Goal: Communication & Community: Answer question/provide support

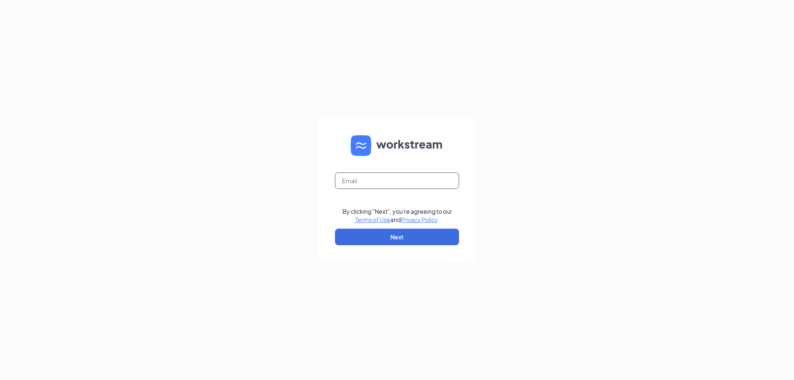
click at [354, 184] on input "text" at bounding box center [397, 180] width 124 height 17
type input "[PERSON_NAME][EMAIL_ADDRESS][DOMAIN_NAME]"
click at [389, 237] on button "Next" at bounding box center [397, 237] width 124 height 17
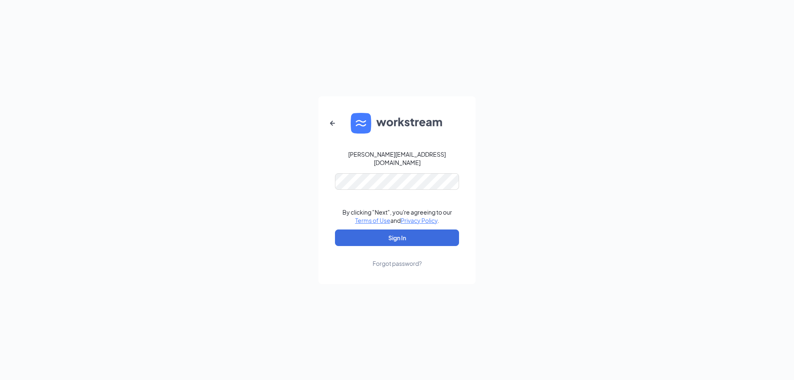
click at [390, 193] on form "[PERSON_NAME][EMAIL_ADDRESS][DOMAIN_NAME] By clicking "Next", you're agreeing t…" at bounding box center [396, 190] width 157 height 188
click at [391, 235] on button "Sign In" at bounding box center [397, 238] width 124 height 17
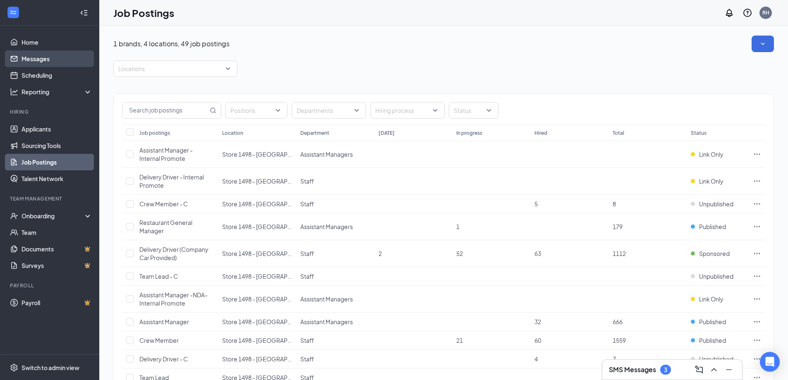
click at [43, 59] on link "Messages" at bounding box center [57, 58] width 71 height 17
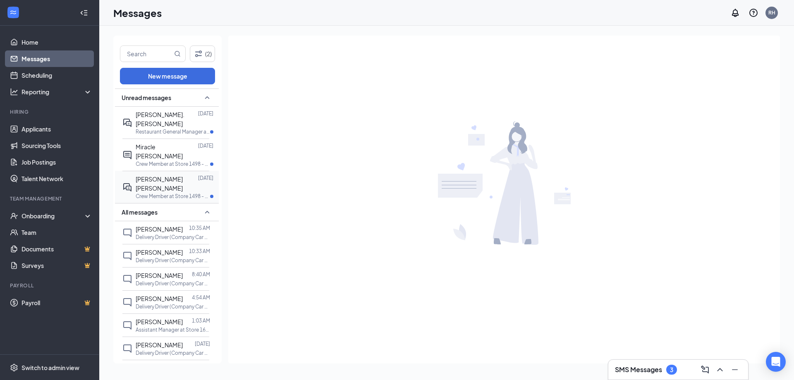
click at [160, 175] on span "[PERSON_NAME] [PERSON_NAME]" at bounding box center [159, 183] width 47 height 17
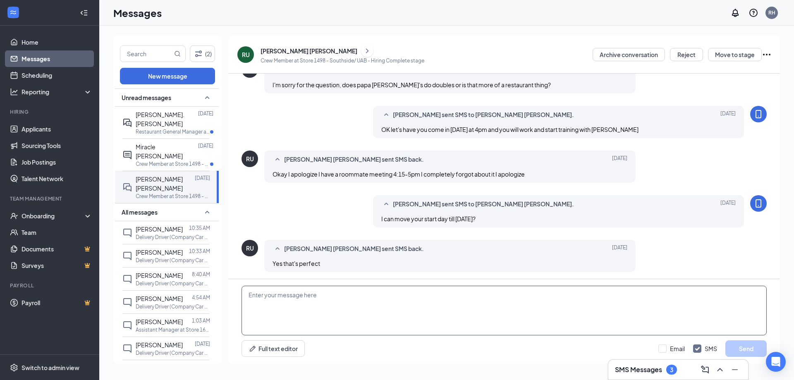
scroll to position [268, 0]
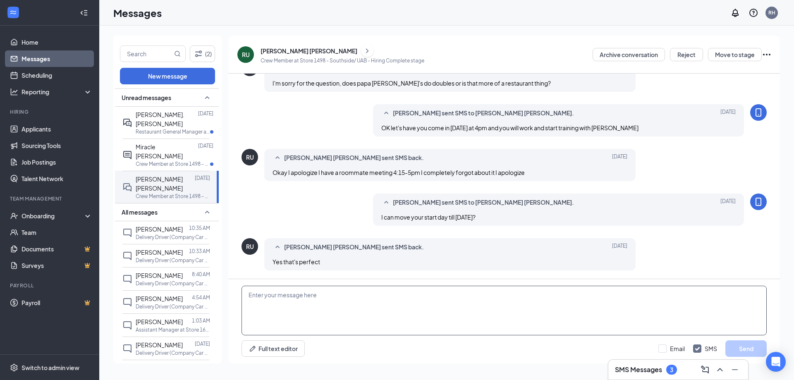
click at [281, 306] on textarea at bounding box center [504, 311] width 525 height 50
type textarea "What time would you be available?"
click at [745, 347] on button "Send" at bounding box center [745, 348] width 41 height 17
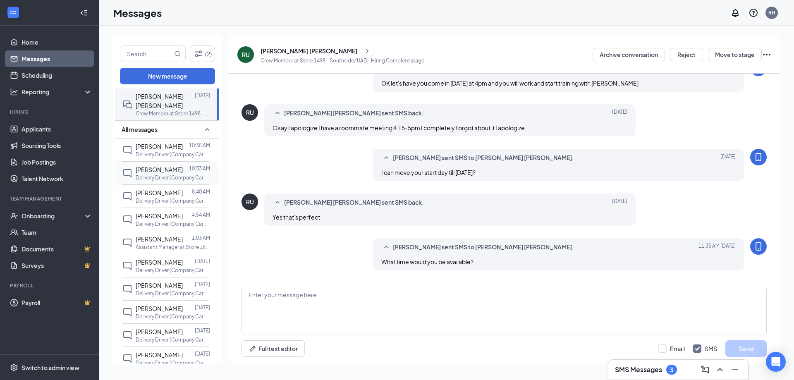
scroll to position [124, 0]
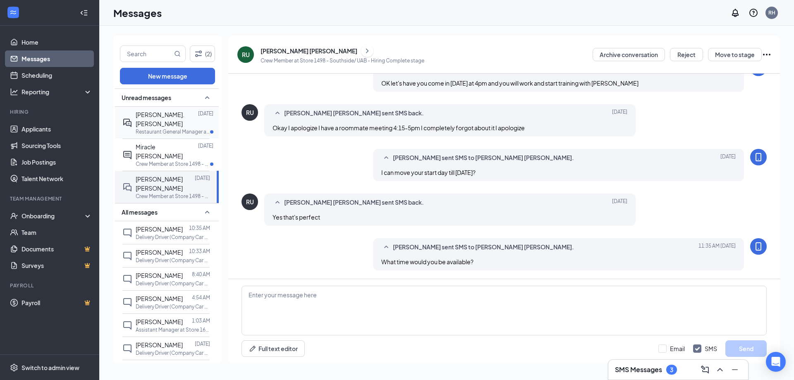
click at [164, 117] on span "[PERSON_NAME]. [PERSON_NAME]" at bounding box center [160, 119] width 49 height 17
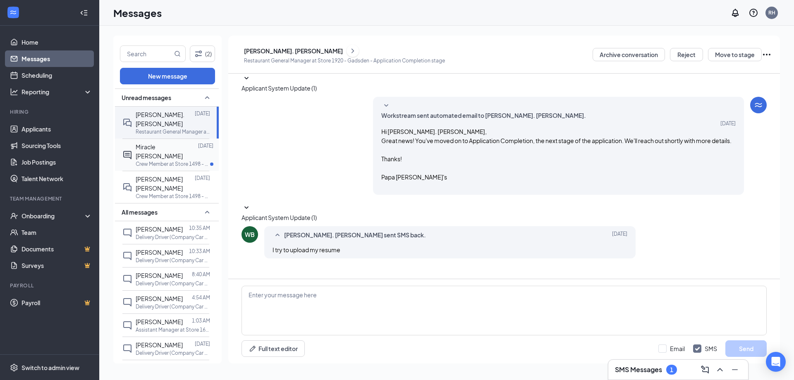
click at [198, 142] on div at bounding box center [198, 151] width 0 height 18
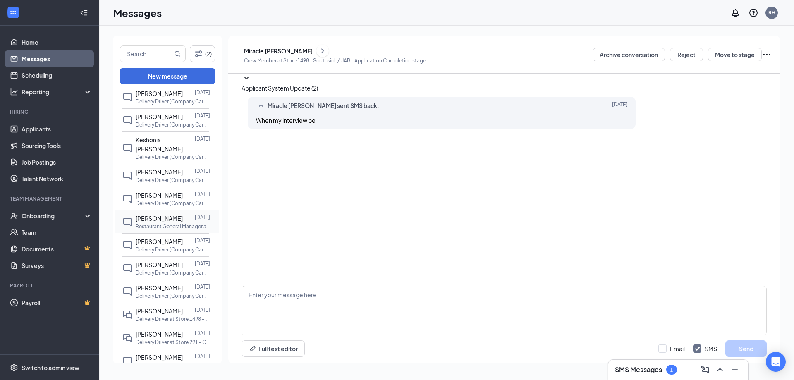
scroll to position [455, 0]
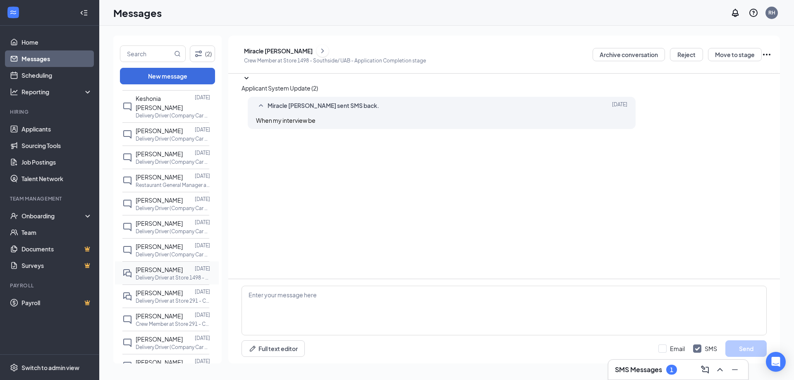
click at [165, 266] on span "[PERSON_NAME]" at bounding box center [159, 269] width 47 height 7
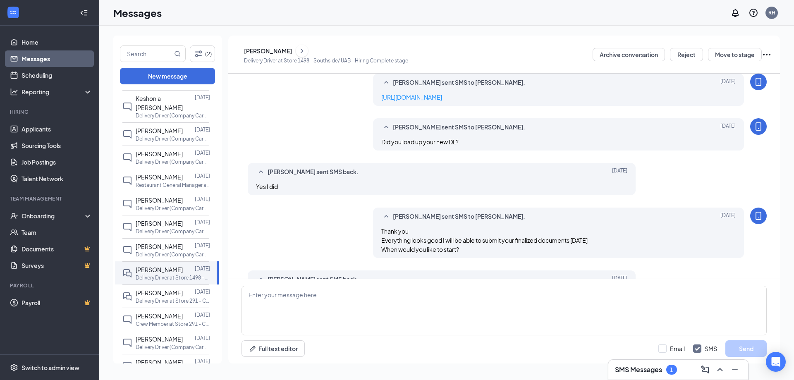
scroll to position [314, 0]
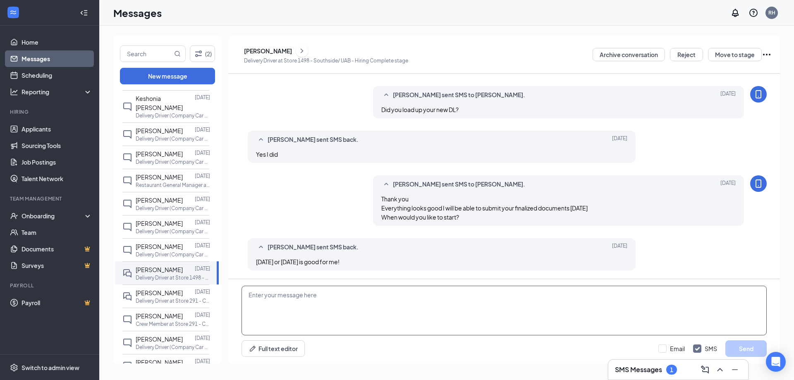
click at [282, 299] on textarea at bounding box center [504, 311] width 525 height 50
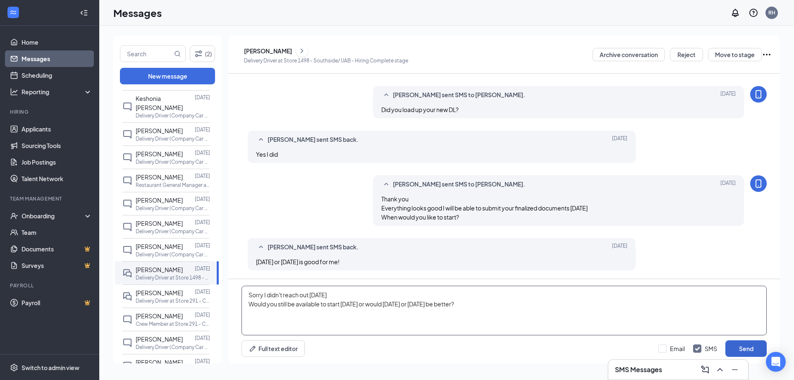
type textarea "Sorry I didn't reach out [DATE] Would you still be available to start [DATE] or…"
click at [746, 348] on button "Send" at bounding box center [745, 348] width 41 height 17
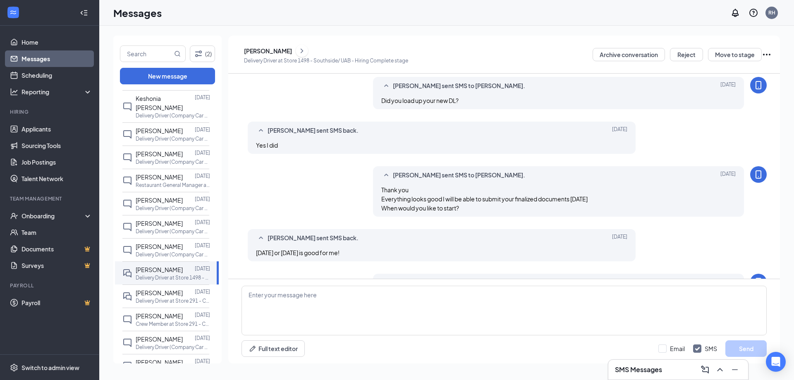
scroll to position [367, 0]
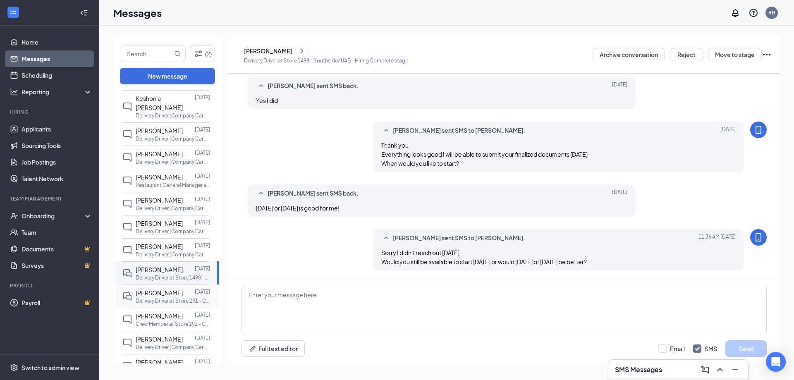
click at [155, 297] on p "Delivery Driver at Store 291 - Centerpoint" at bounding box center [173, 300] width 74 height 7
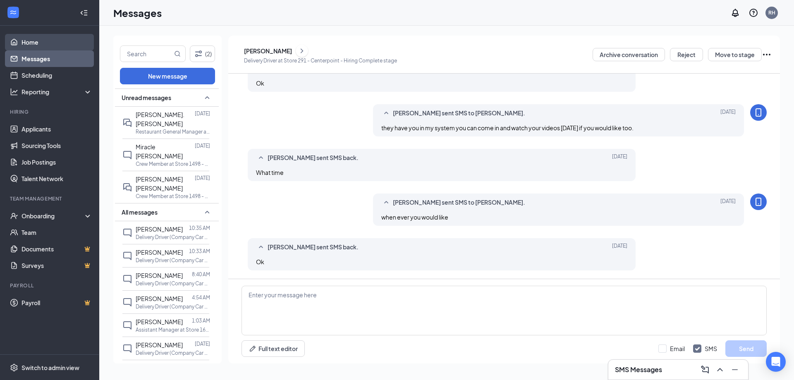
click at [33, 43] on link "Home" at bounding box center [57, 42] width 71 height 17
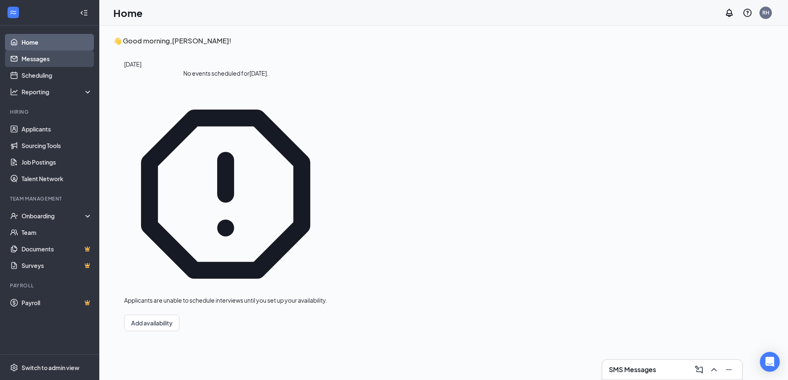
click at [31, 57] on link "Messages" at bounding box center [57, 58] width 71 height 17
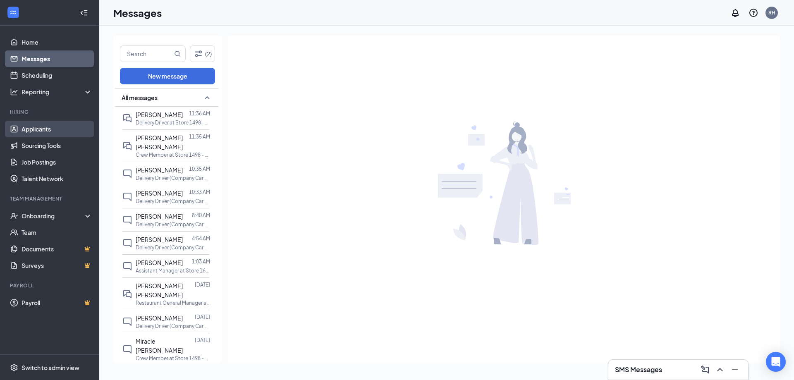
click at [36, 131] on link "Applicants" at bounding box center [57, 129] width 71 height 17
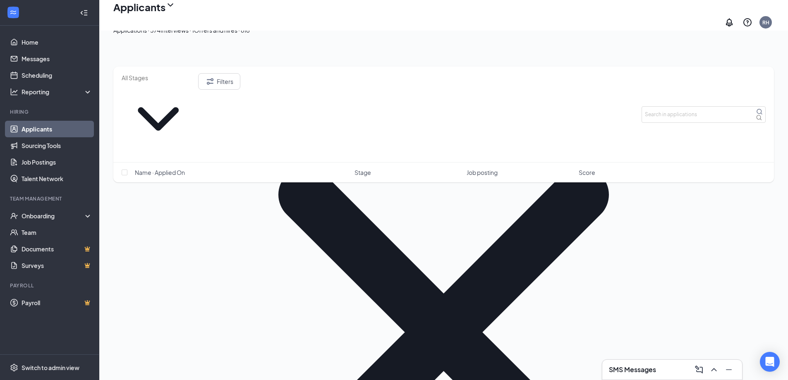
scroll to position [827, 0]
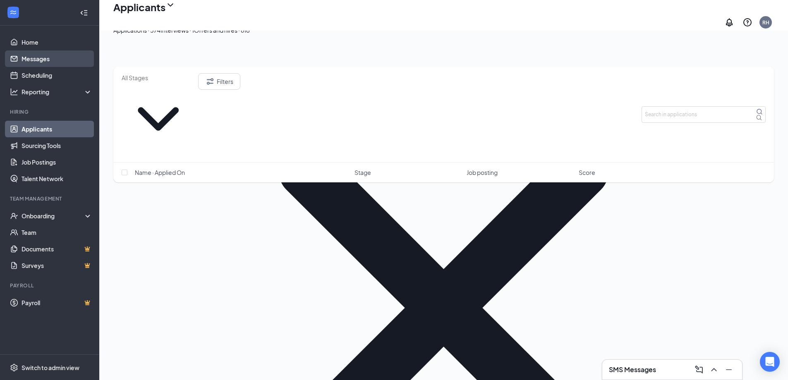
click at [43, 60] on link "Messages" at bounding box center [57, 58] width 71 height 17
